Goal: Task Accomplishment & Management: Use online tool/utility

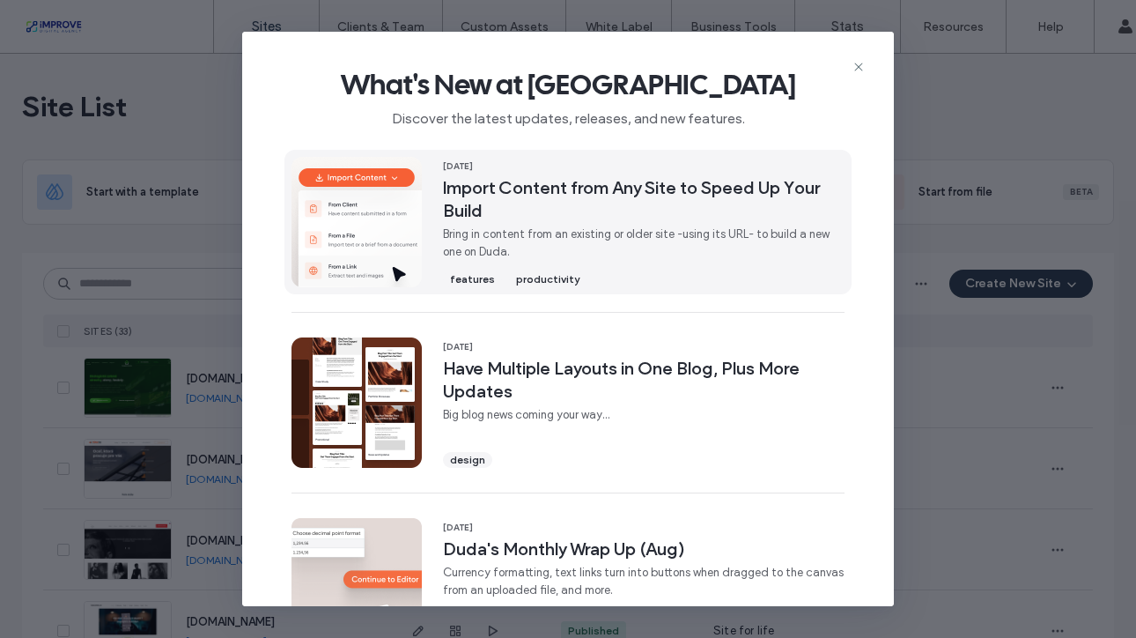
click at [554, 181] on span "Import Content from Any Site to Speed Up Your Build" at bounding box center [644, 199] width 402 height 46
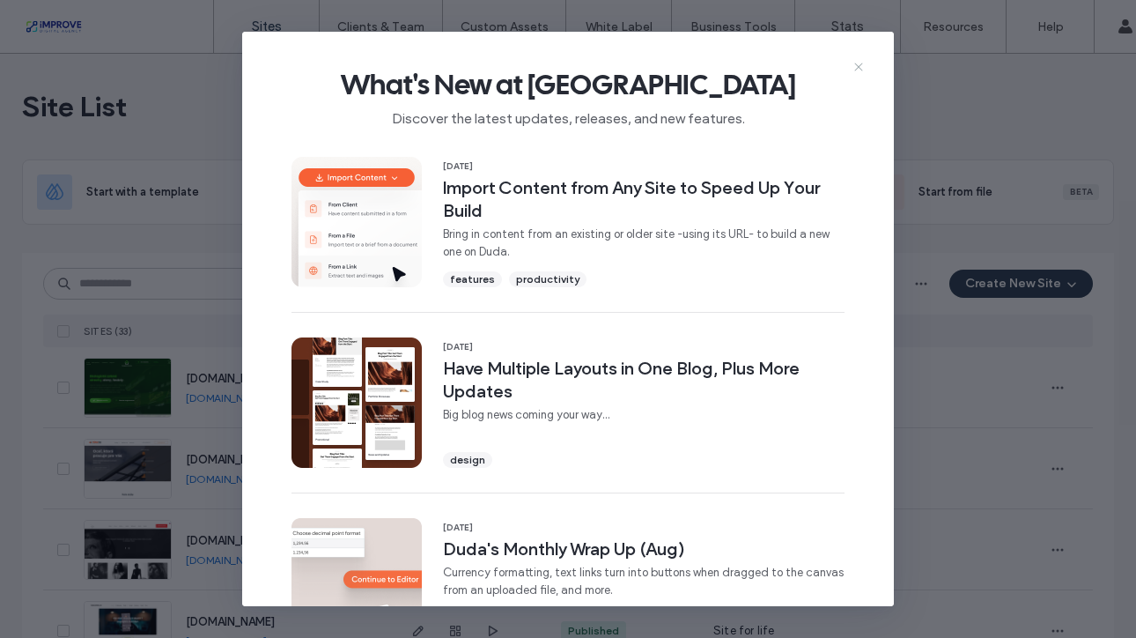
click at [855, 73] on icon at bounding box center [859, 67] width 14 height 14
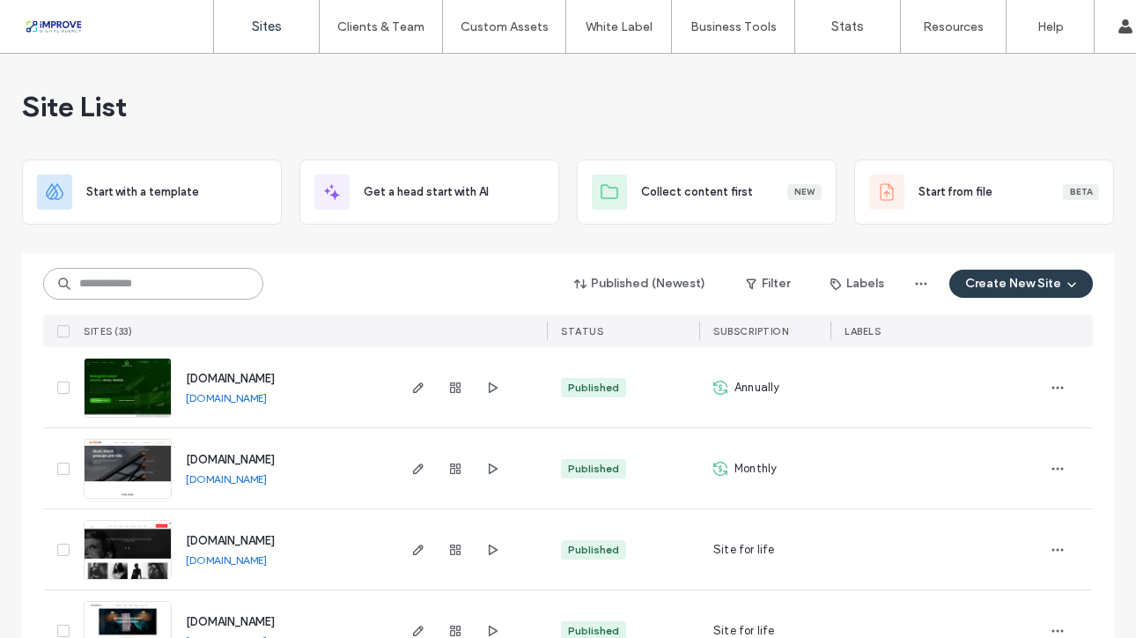
click at [190, 277] on input at bounding box center [153, 284] width 220 height 32
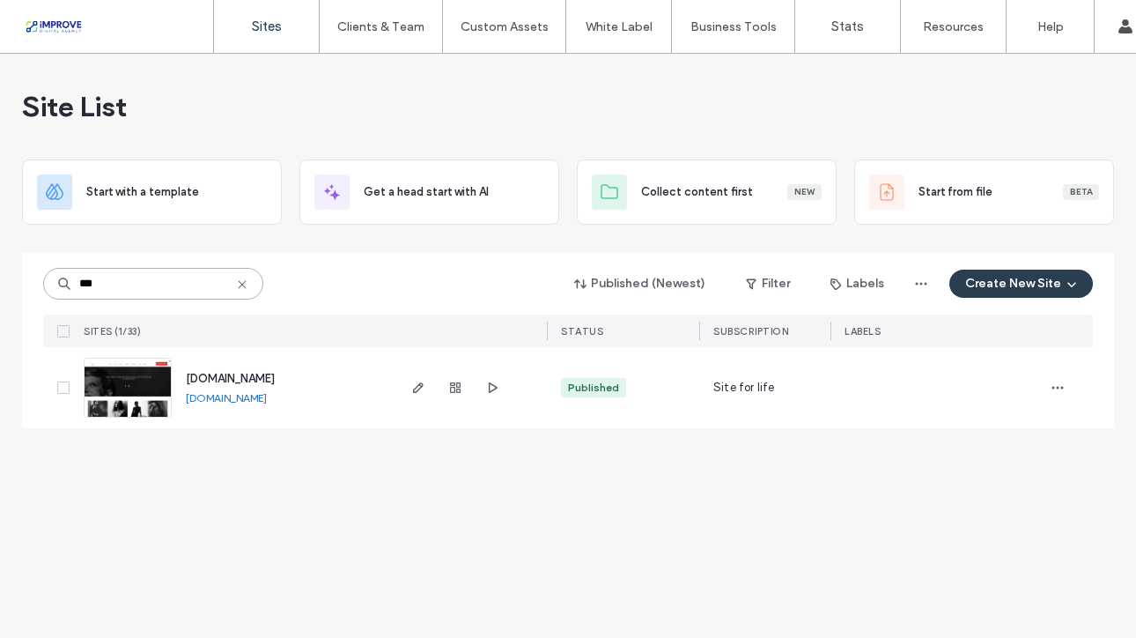
type input "***"
click at [267, 399] on link "[DOMAIN_NAME]" at bounding box center [226, 397] width 81 height 13
click at [420, 392] on icon "button" at bounding box center [418, 387] width 14 height 14
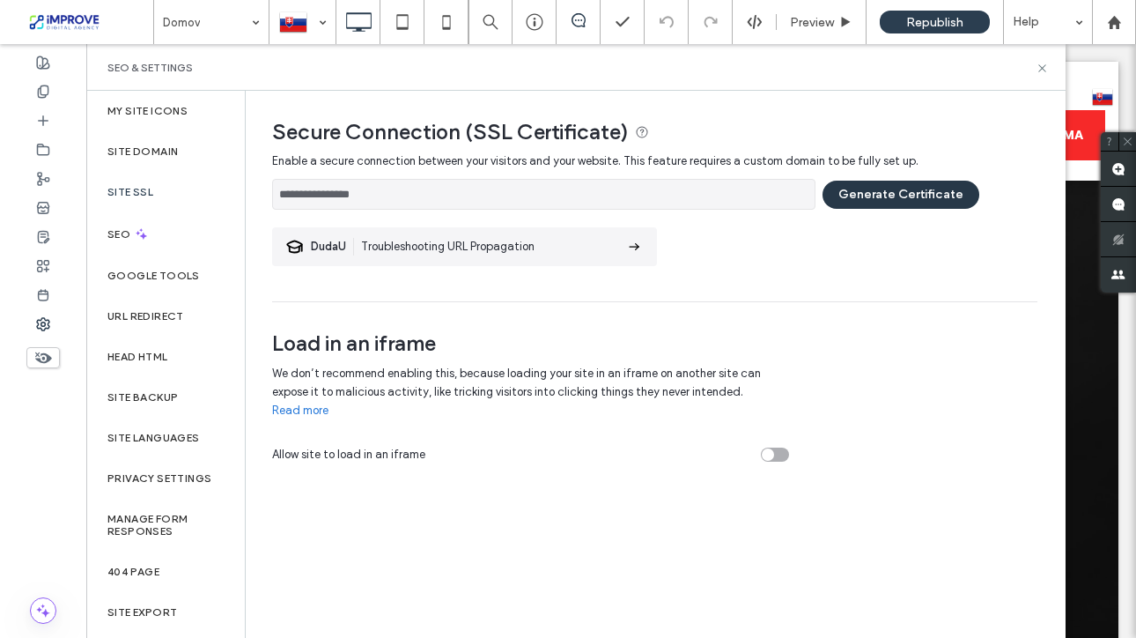
click at [889, 195] on button "Generate Certificate" at bounding box center [900, 195] width 157 height 28
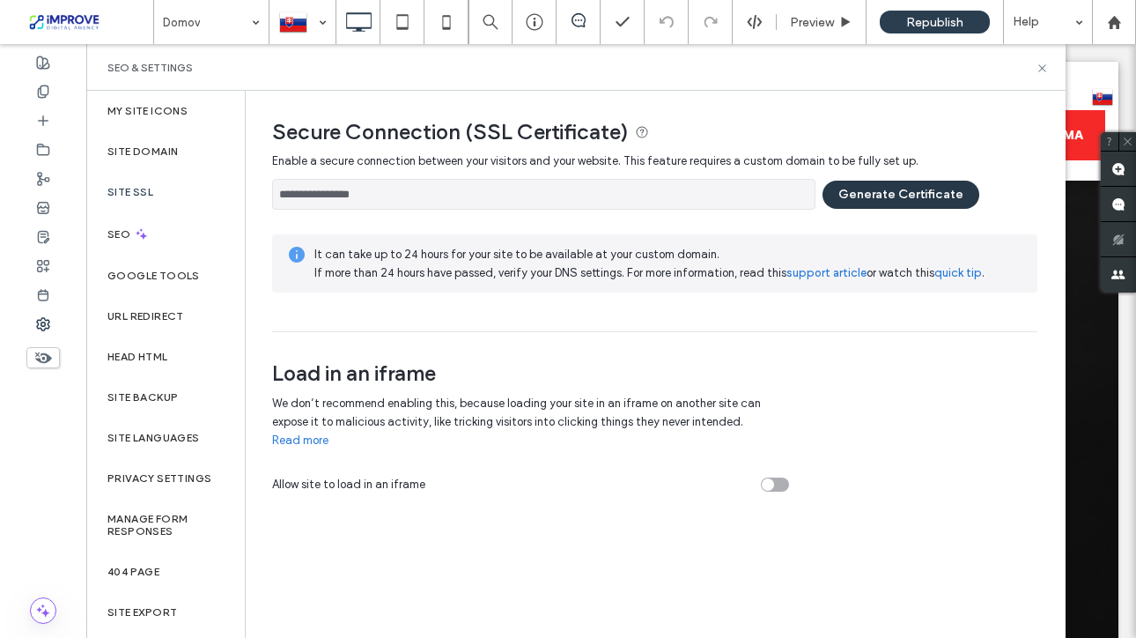
click at [888, 196] on button "Generate Certificate" at bounding box center [900, 195] width 157 height 28
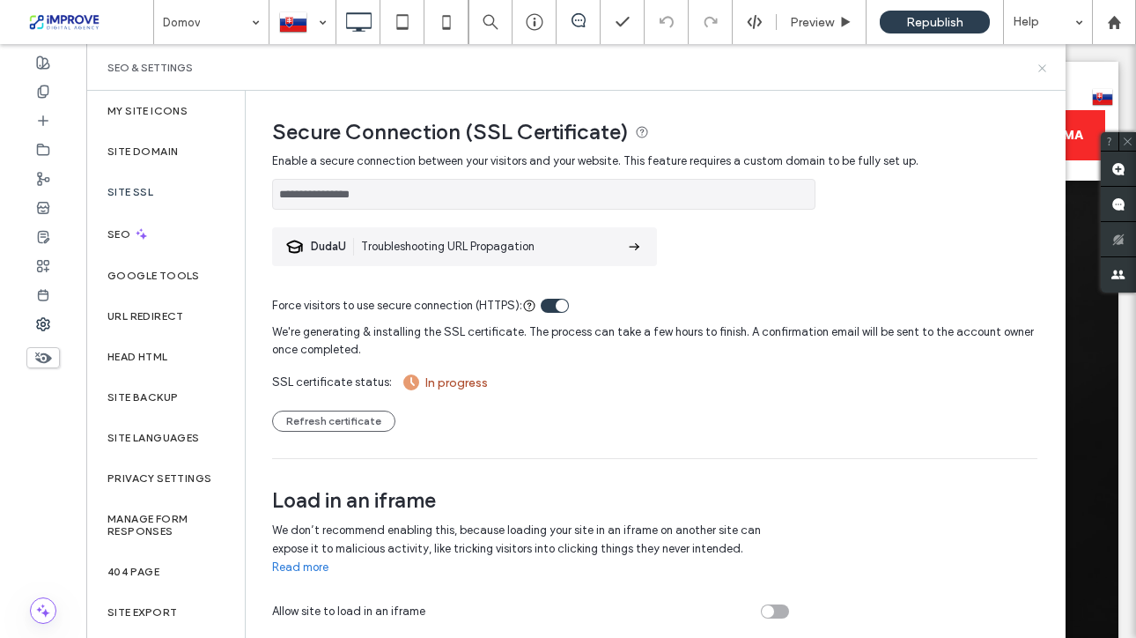
click at [1041, 69] on icon at bounding box center [1042, 68] width 13 height 13
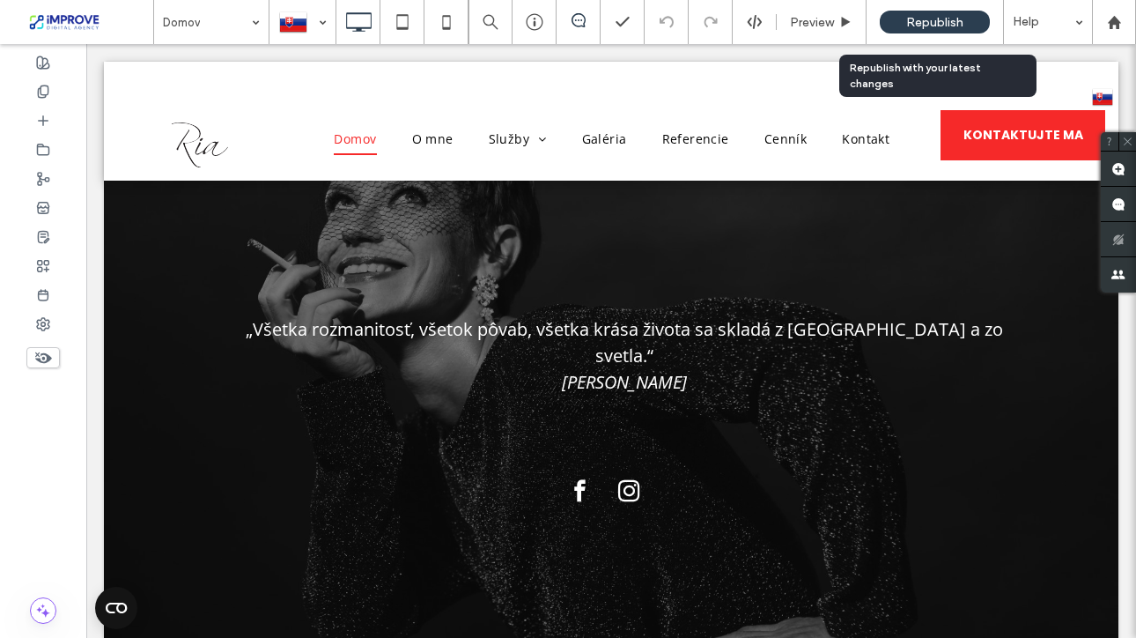
click at [930, 20] on span "Republish" at bounding box center [934, 22] width 57 height 15
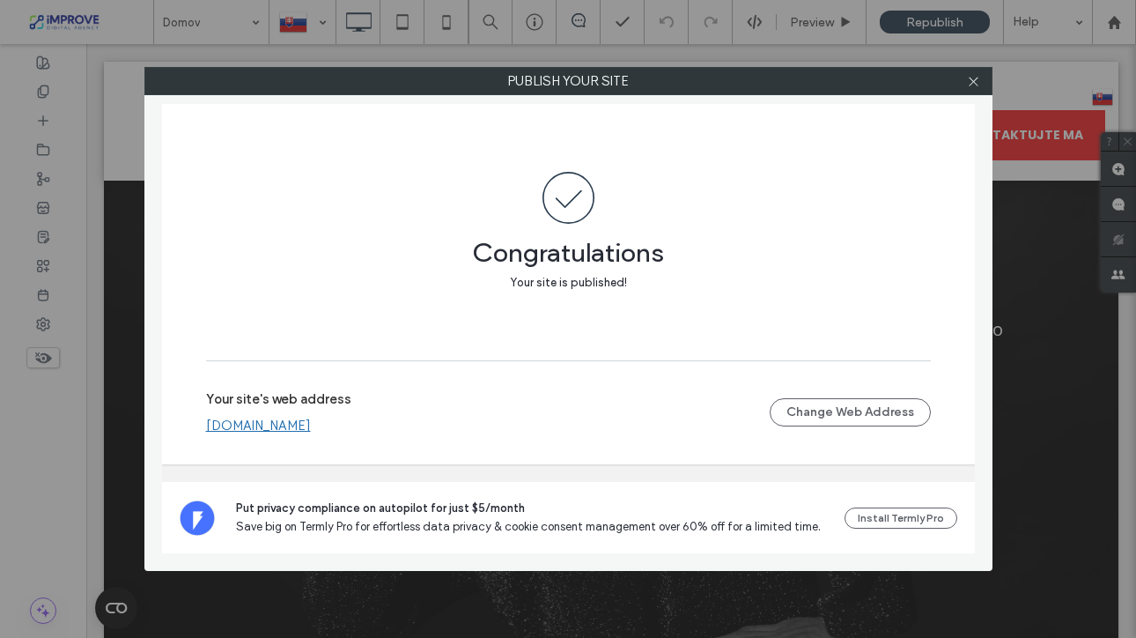
click at [307, 426] on link "[DOMAIN_NAME]" at bounding box center [258, 425] width 105 height 16
click at [285, 421] on link "[DOMAIN_NAME]" at bounding box center [258, 425] width 105 height 16
click at [971, 81] on icon at bounding box center [973, 81] width 13 height 13
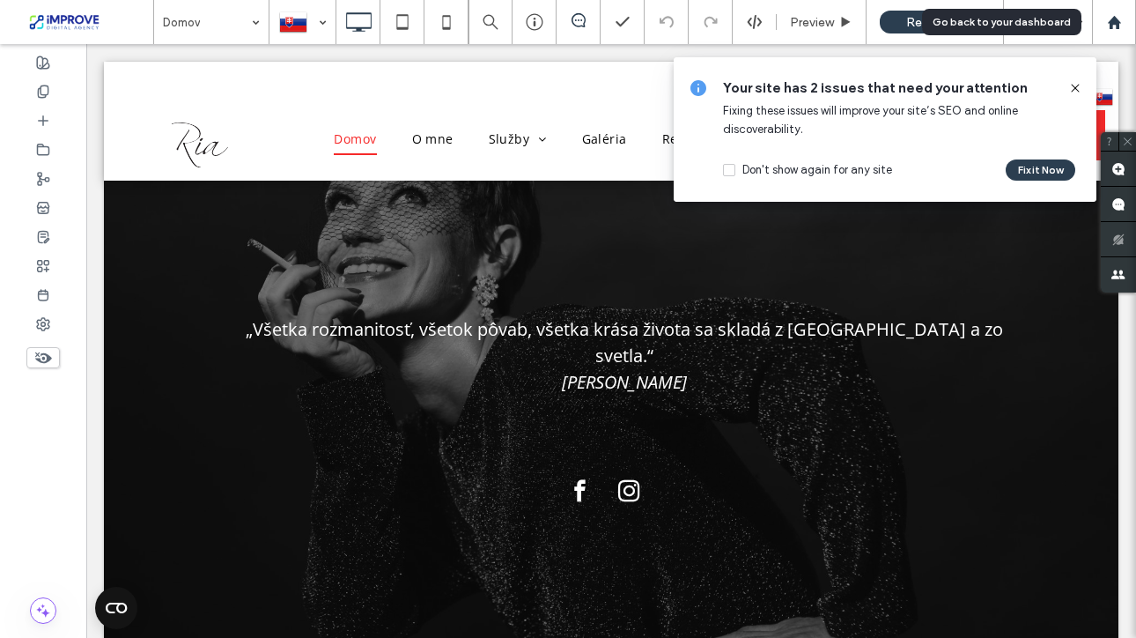
click at [1112, 19] on use at bounding box center [1113, 21] width 13 height 13
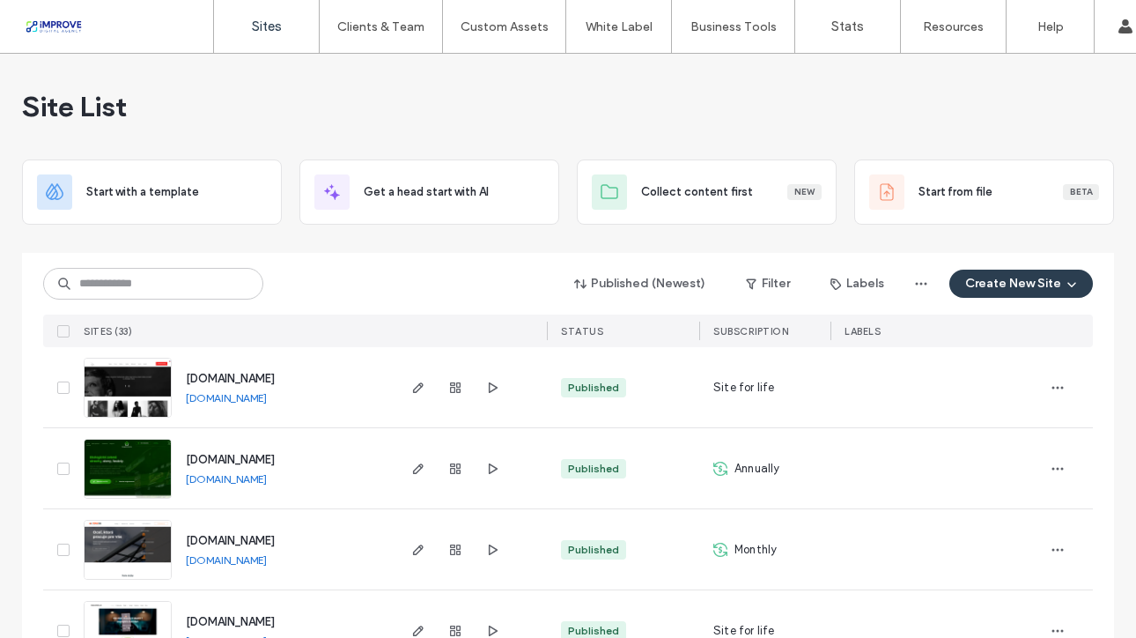
click at [248, 110] on div "Site List" at bounding box center [568, 107] width 1092 height 106
